Goal: Task Accomplishment & Management: Use online tool/utility

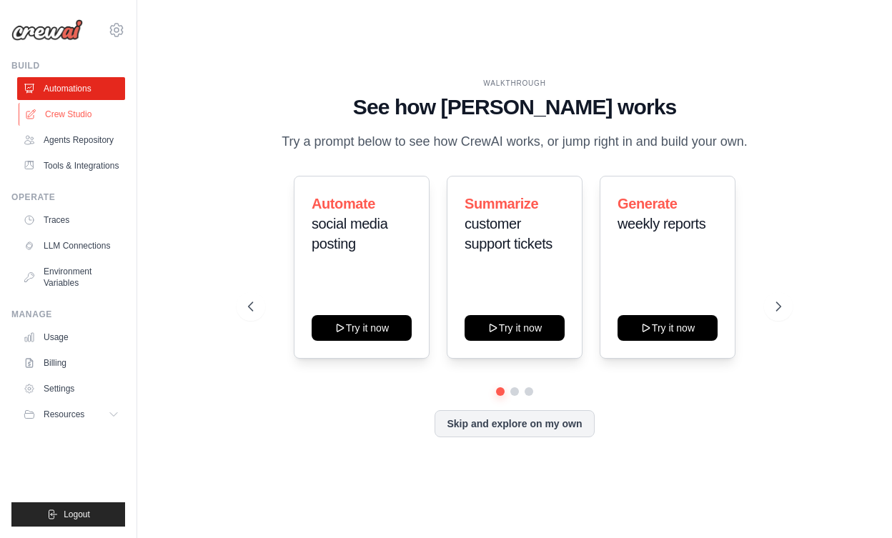
click at [76, 123] on link "Crew Studio" at bounding box center [73, 114] width 108 height 23
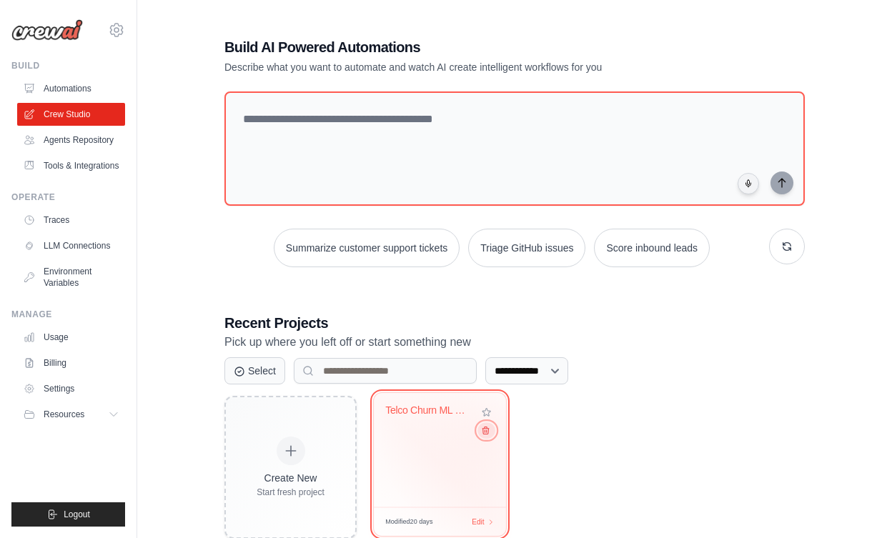
click at [486, 438] on button at bounding box center [485, 430] width 17 height 16
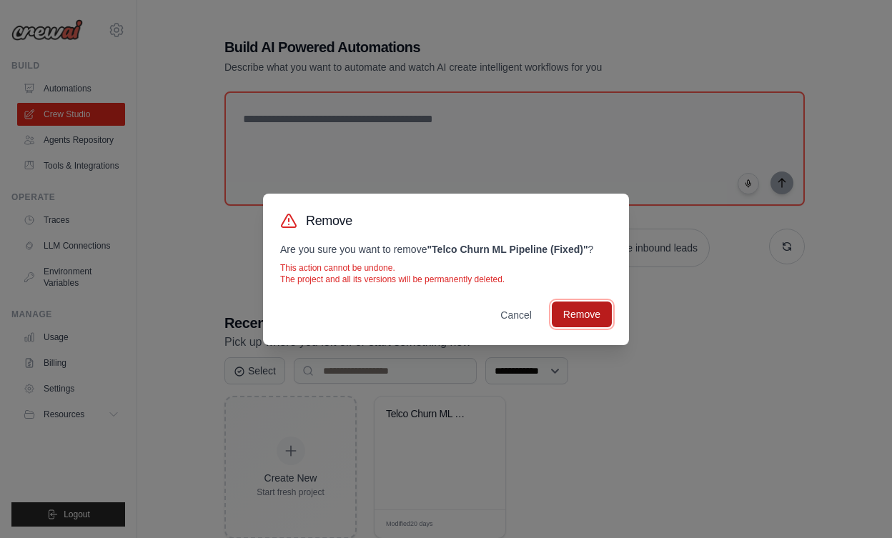
click at [570, 325] on button "Remove" at bounding box center [582, 315] width 60 height 26
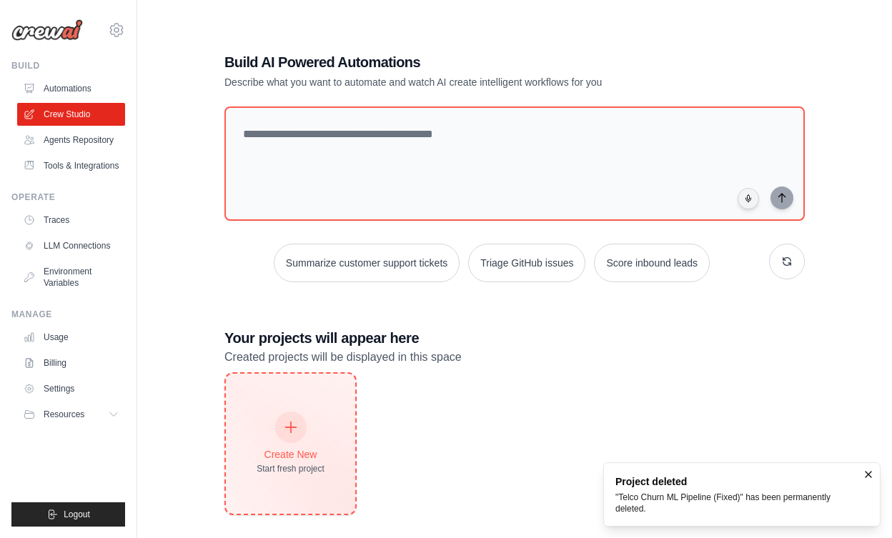
click at [271, 453] on div "Create New" at bounding box center [291, 454] width 68 height 14
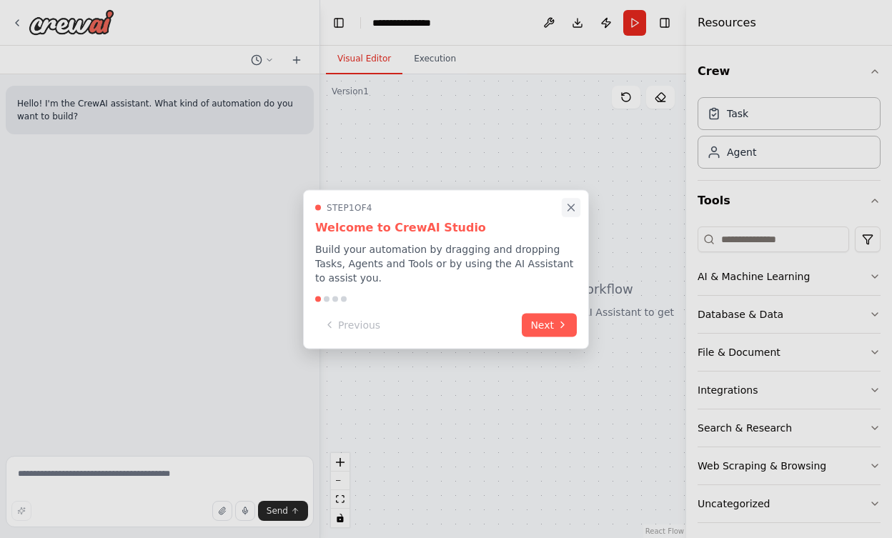
click at [570, 214] on button "Close walkthrough" at bounding box center [571, 207] width 19 height 19
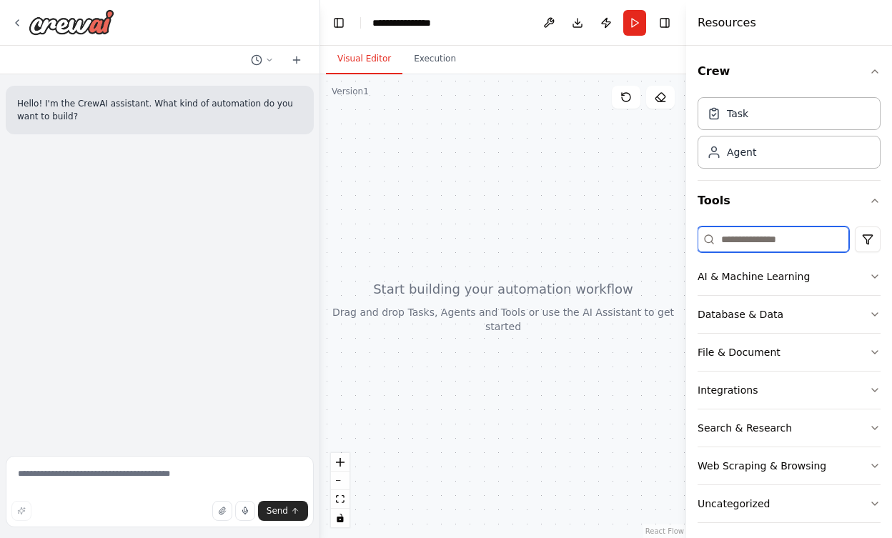
click at [740, 244] on input at bounding box center [774, 240] width 152 height 26
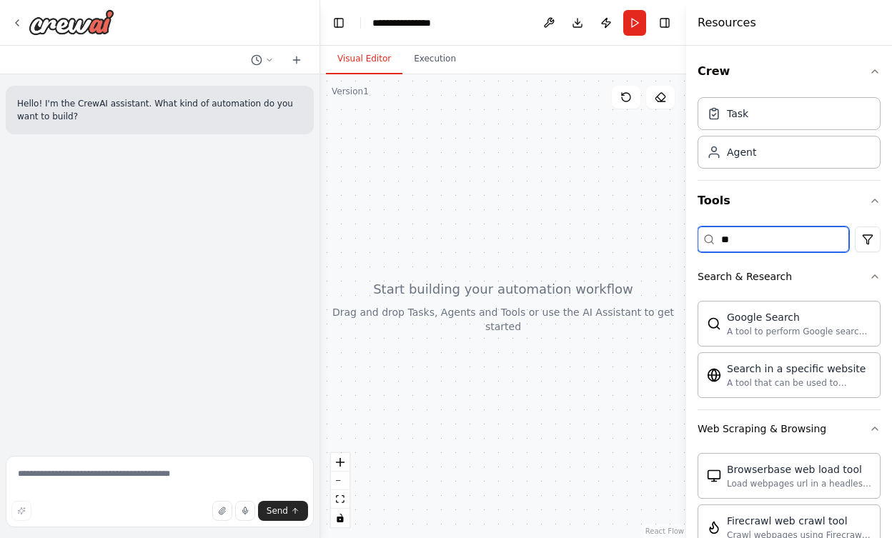
type input "*"
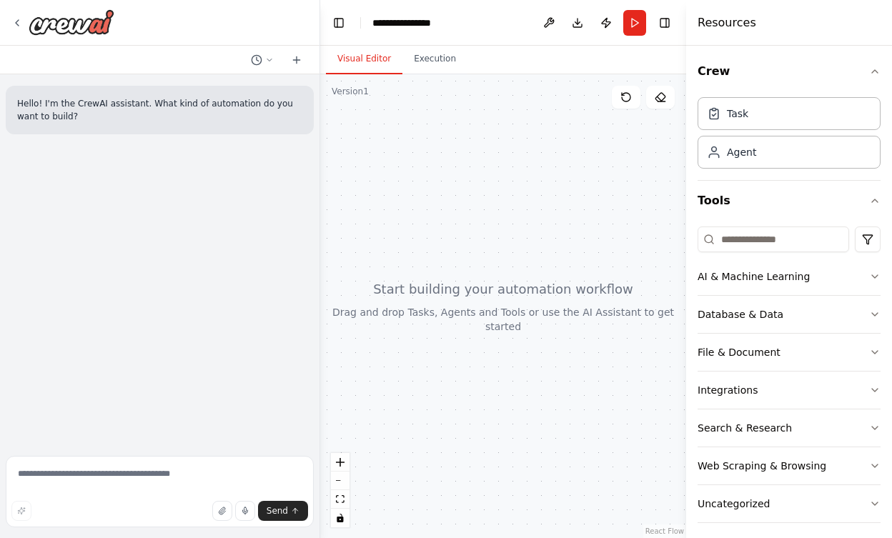
click at [555, 288] on div at bounding box center [503, 306] width 366 height 464
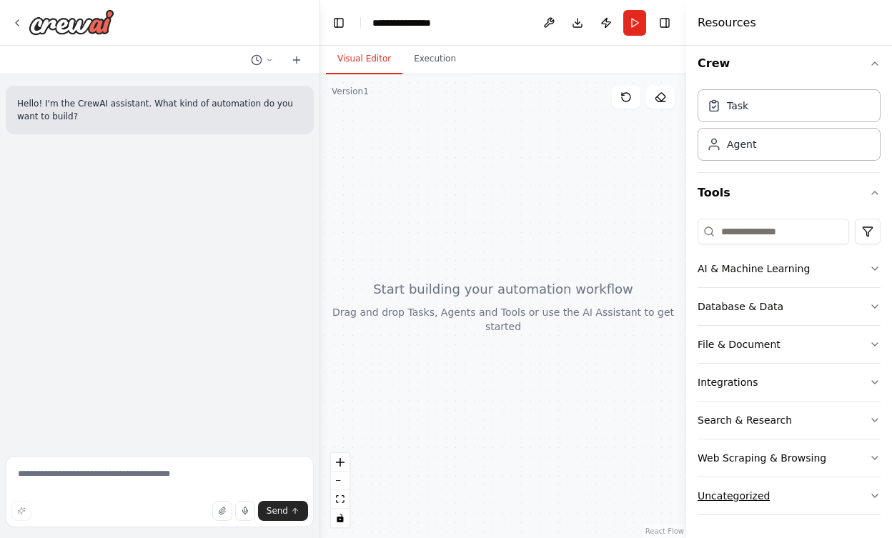
click at [758, 490] on div "Uncategorized" at bounding box center [734, 496] width 72 height 14
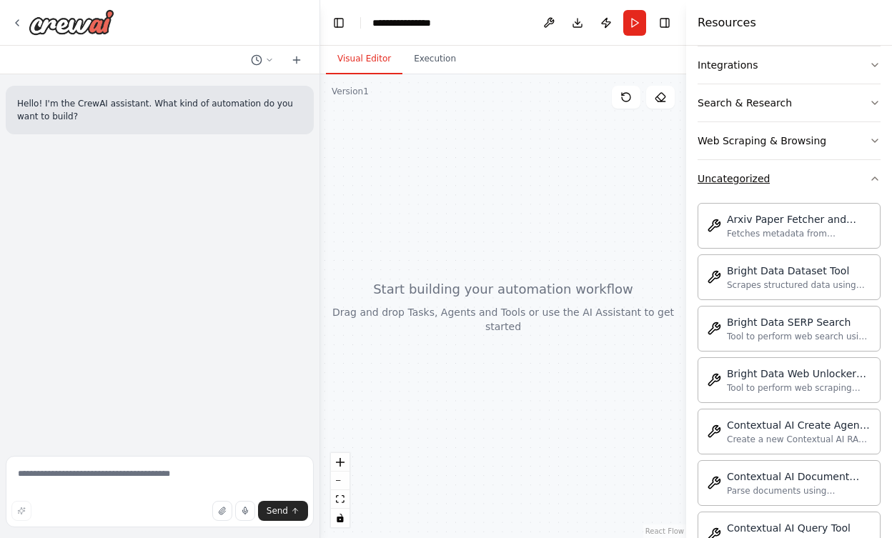
scroll to position [284, 0]
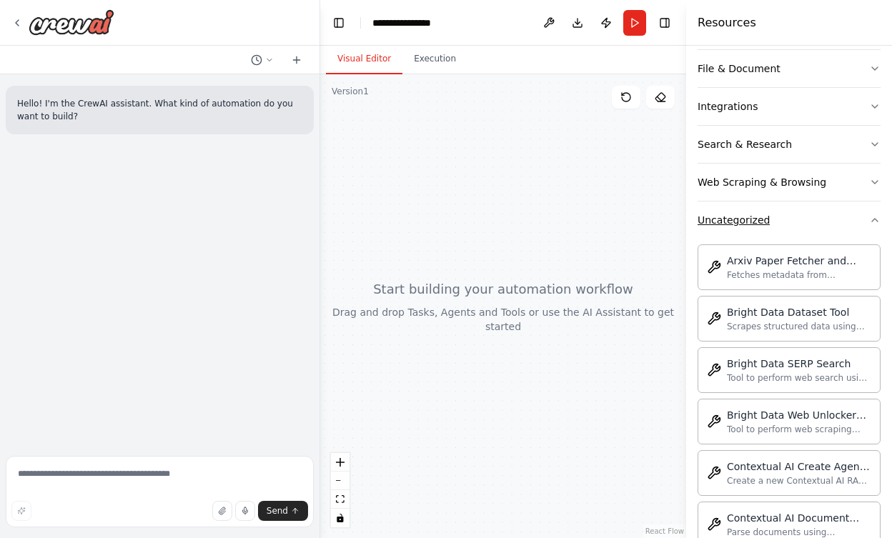
click at [810, 224] on button "Uncategorized" at bounding box center [789, 220] width 183 height 37
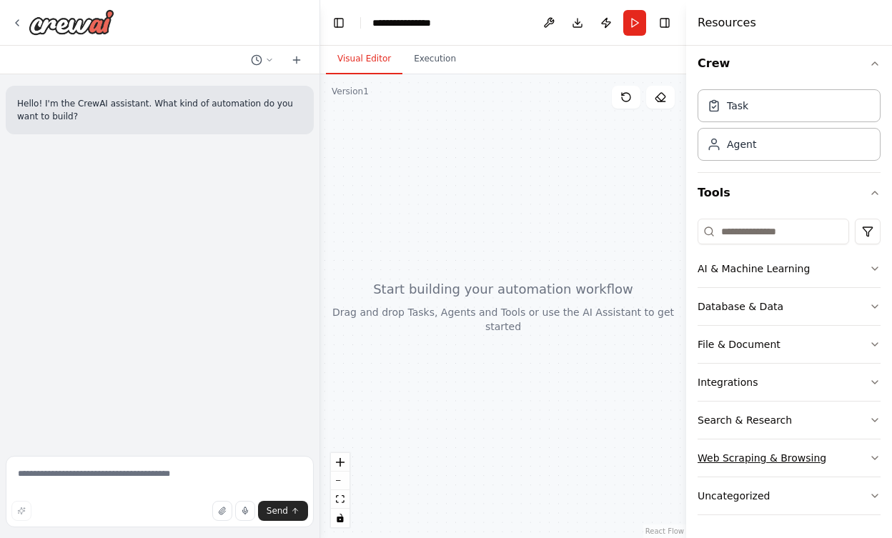
click at [826, 464] on button "Web Scraping & Browsing" at bounding box center [789, 458] width 183 height 37
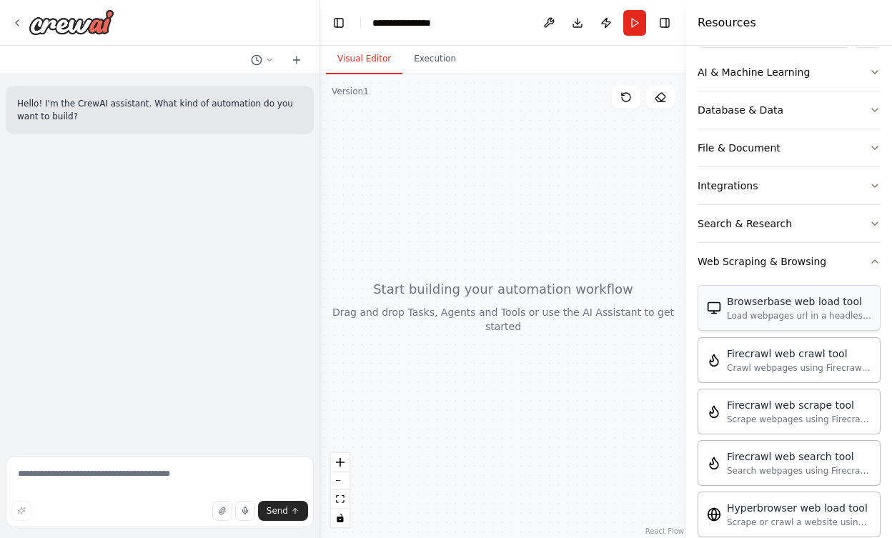
scroll to position [198, 0]
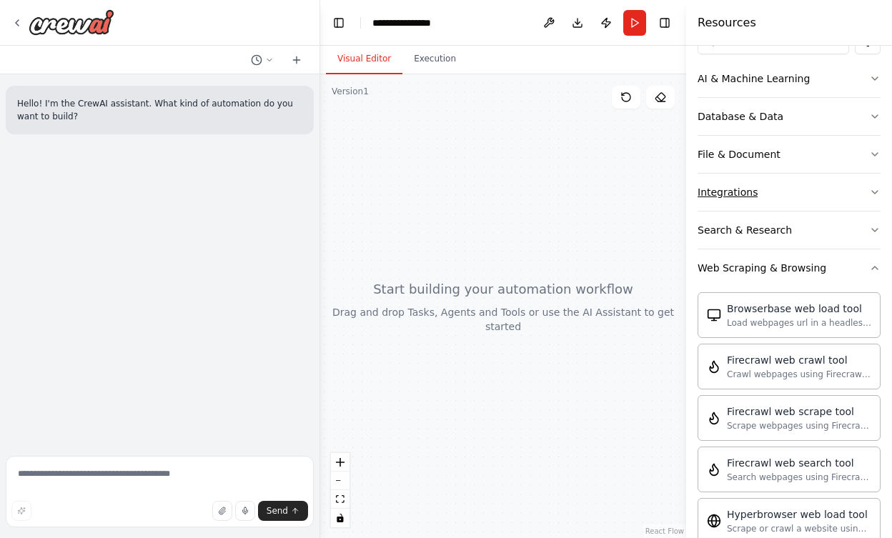
click at [793, 188] on button "Integrations" at bounding box center [789, 192] width 183 height 37
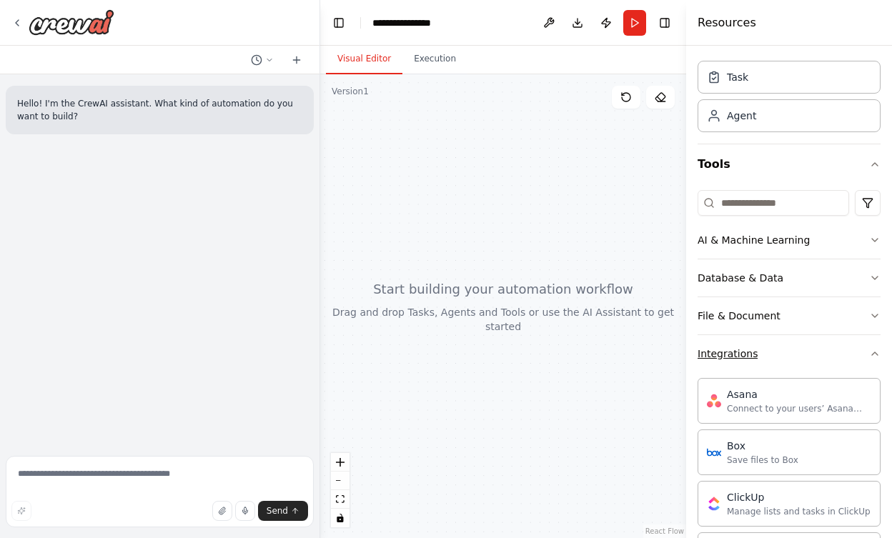
scroll to position [34, 0]
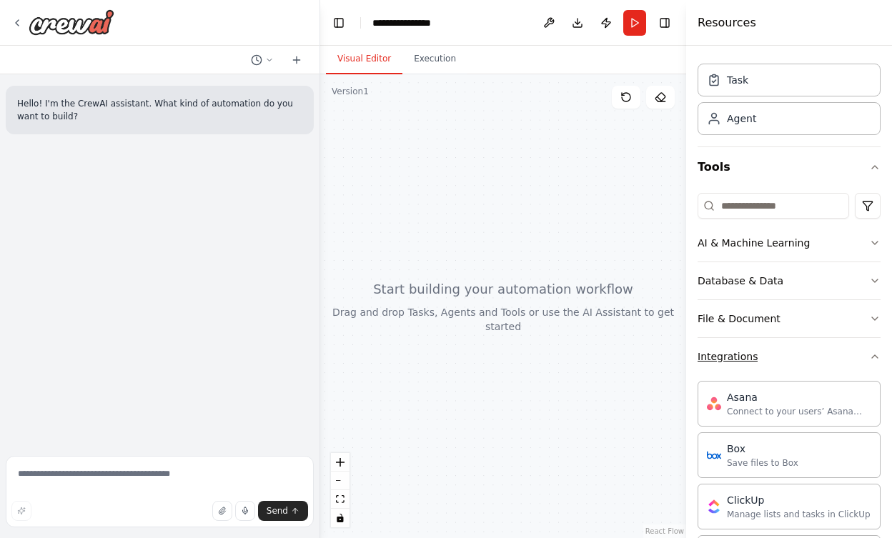
click at [817, 349] on button "Integrations" at bounding box center [789, 356] width 183 height 37
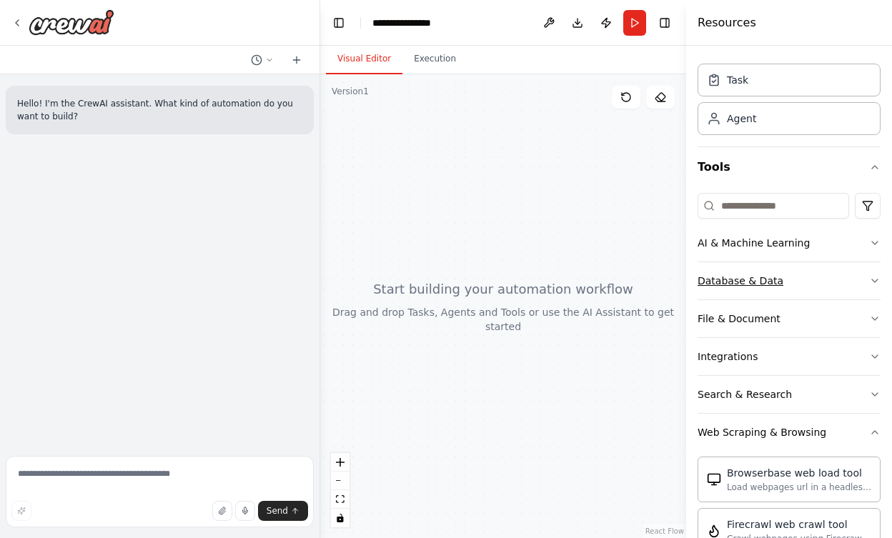
click at [834, 289] on button "Database & Data" at bounding box center [789, 280] width 183 height 37
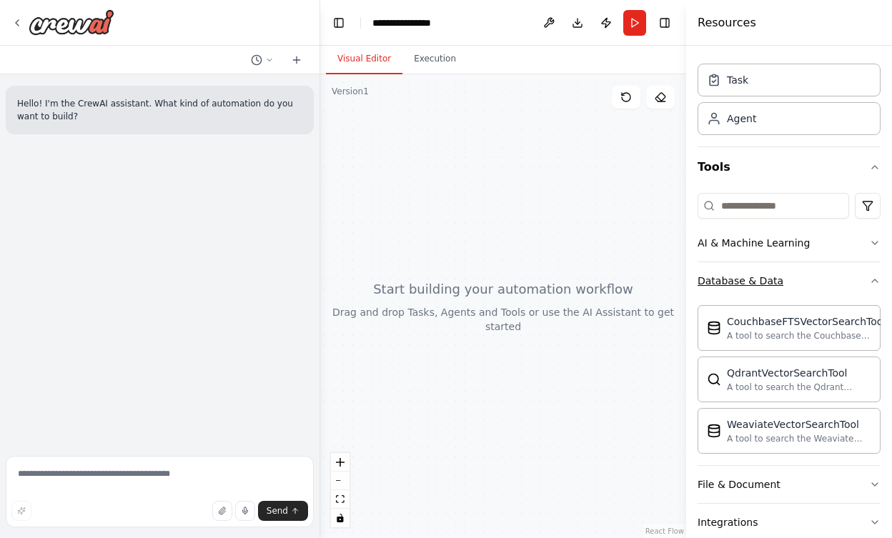
click at [834, 289] on button "Database & Data" at bounding box center [789, 280] width 183 height 37
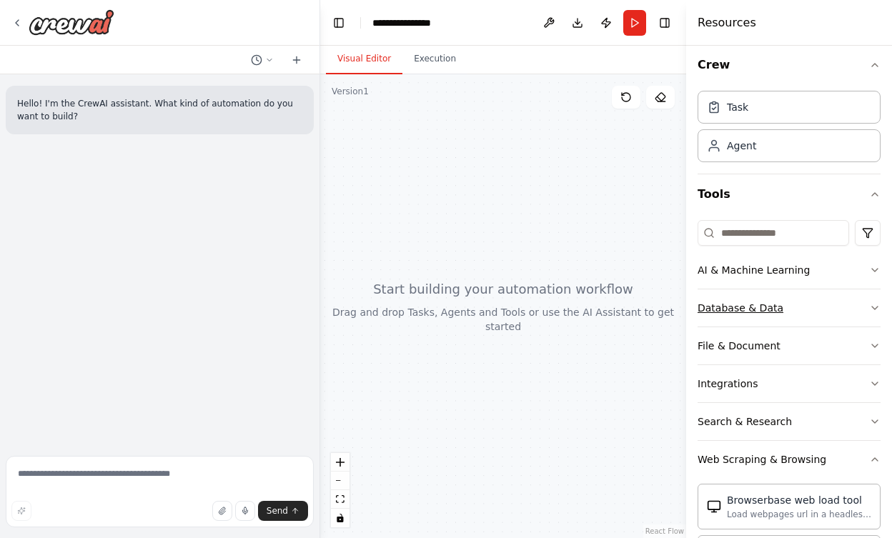
scroll to position [0, 0]
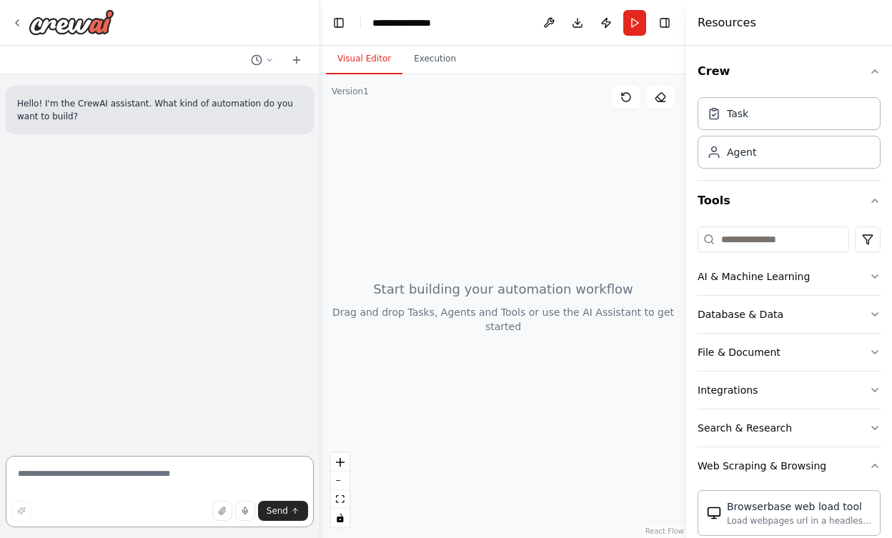
click at [209, 483] on textarea at bounding box center [160, 491] width 308 height 71
type textarea "**********"
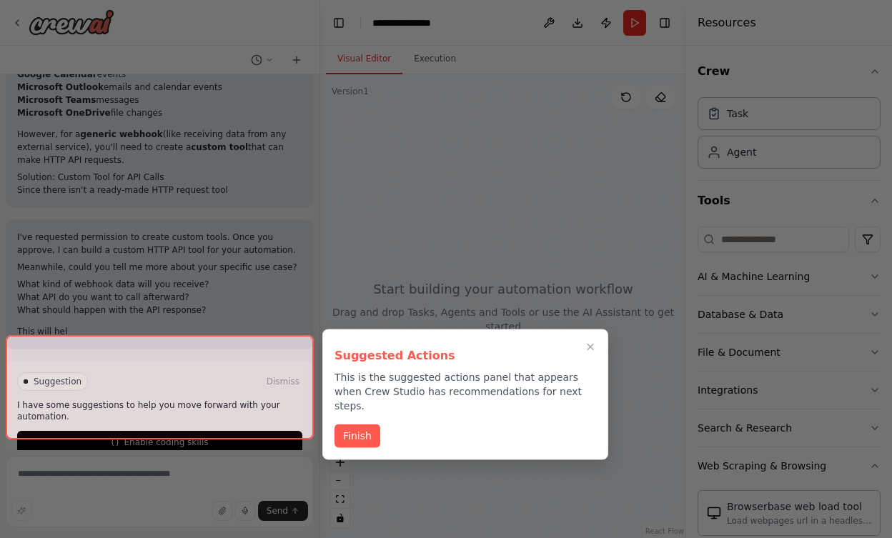
click at [362, 425] on button "Finish" at bounding box center [357, 437] width 46 height 24
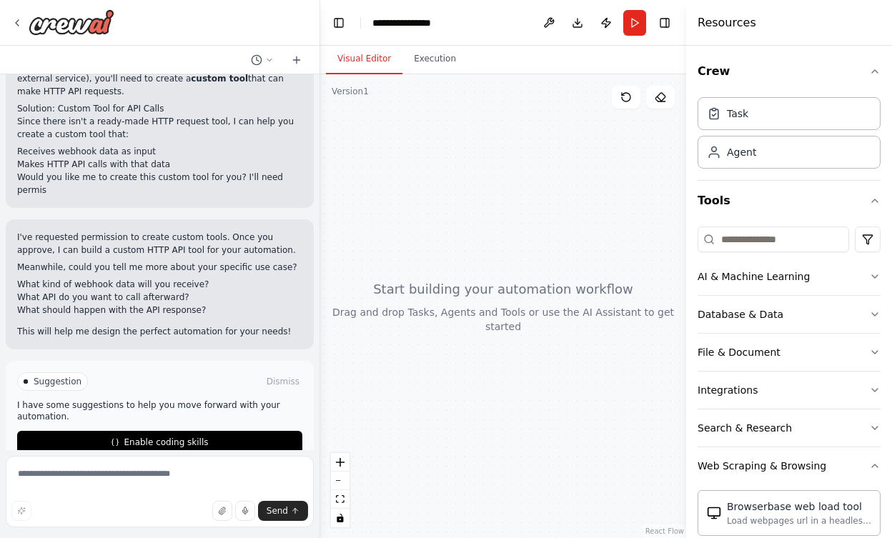
scroll to position [470, 0]
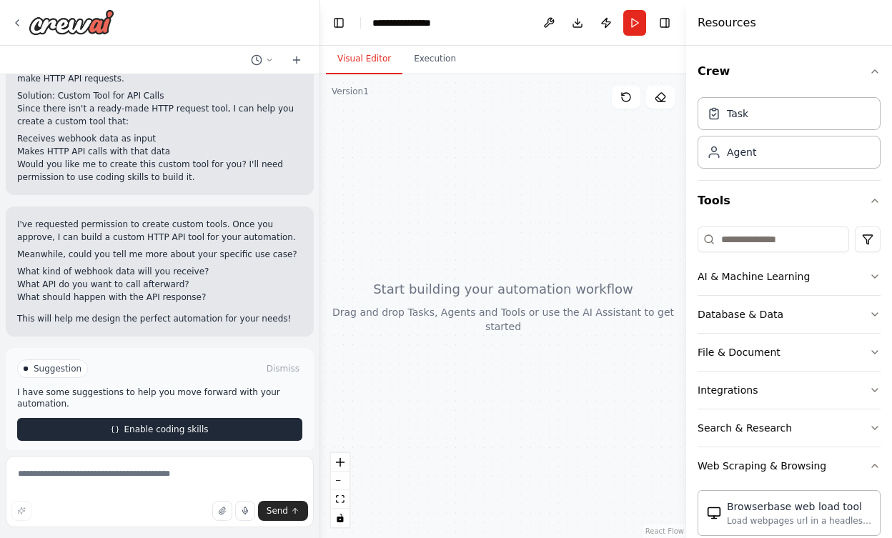
click at [264, 422] on button "Enable coding skills" at bounding box center [159, 429] width 285 height 23
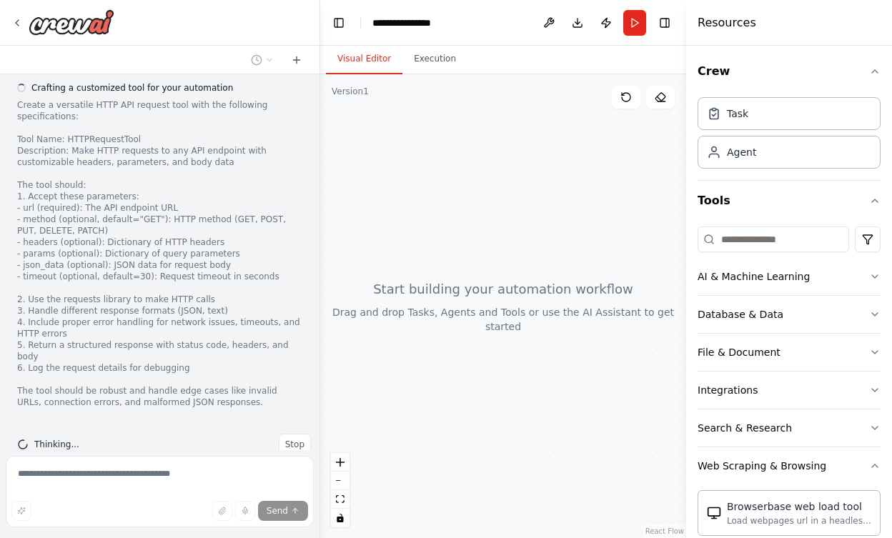
scroll to position [821, 0]
